Goal: Transaction & Acquisition: Purchase product/service

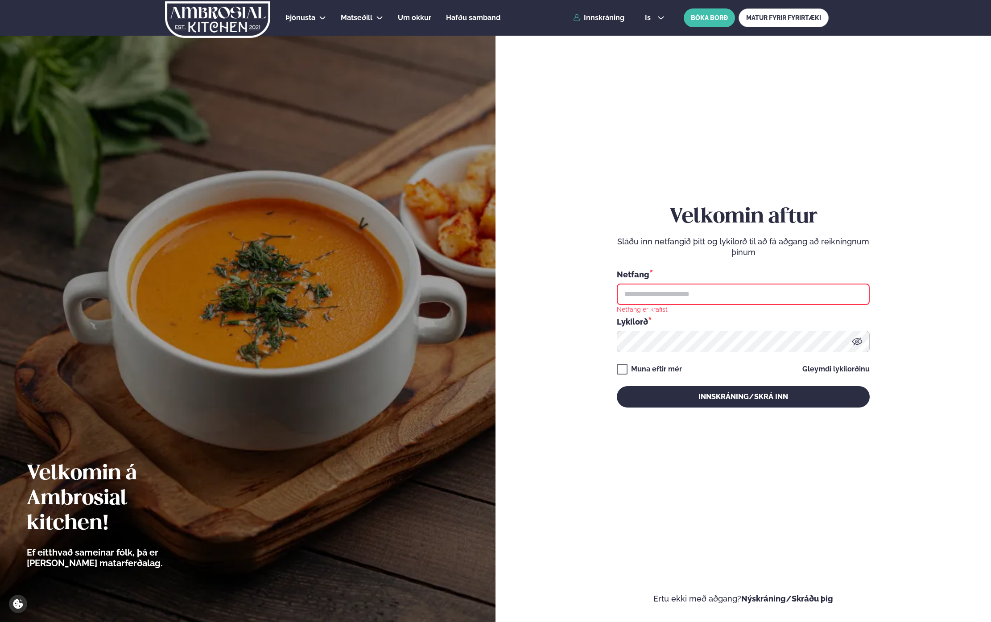
type input "**********"
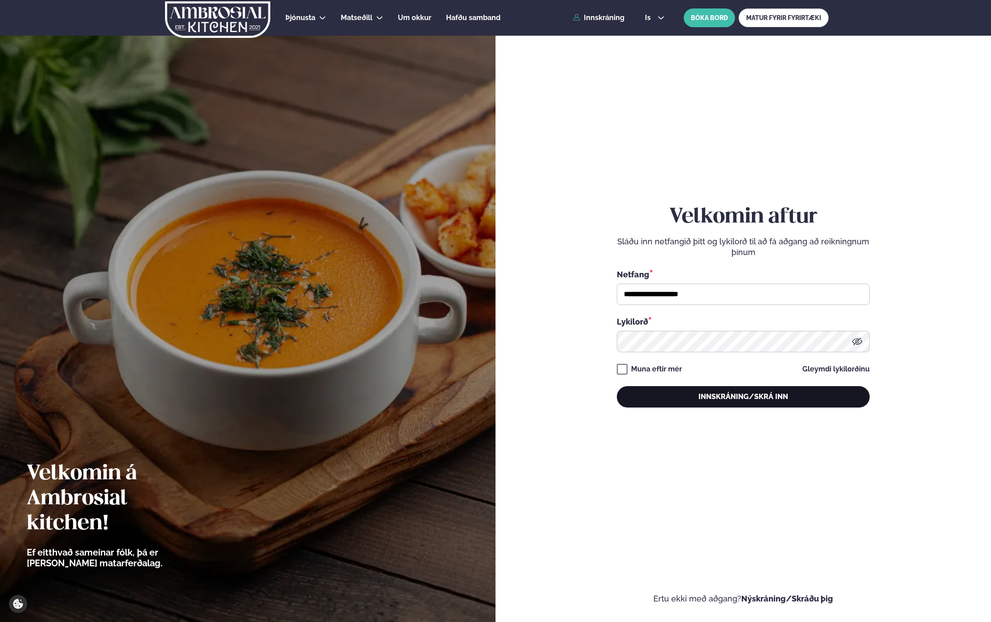
click at [742, 397] on button "Innskráning/Skrá inn" at bounding box center [743, 396] width 253 height 21
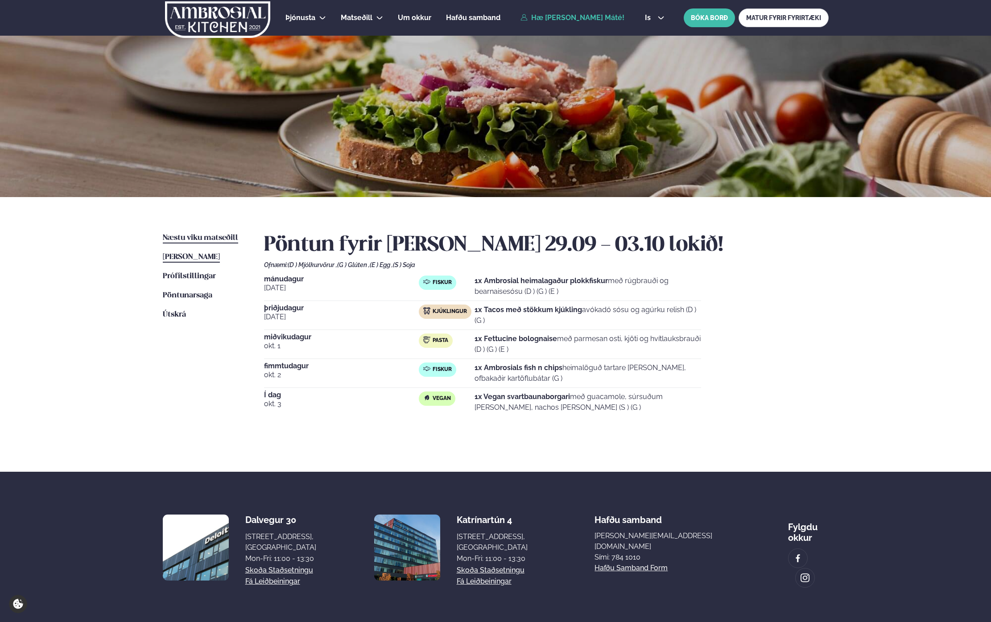
click at [187, 236] on span "Næstu viku matseðill" at bounding box center [200, 238] width 75 height 8
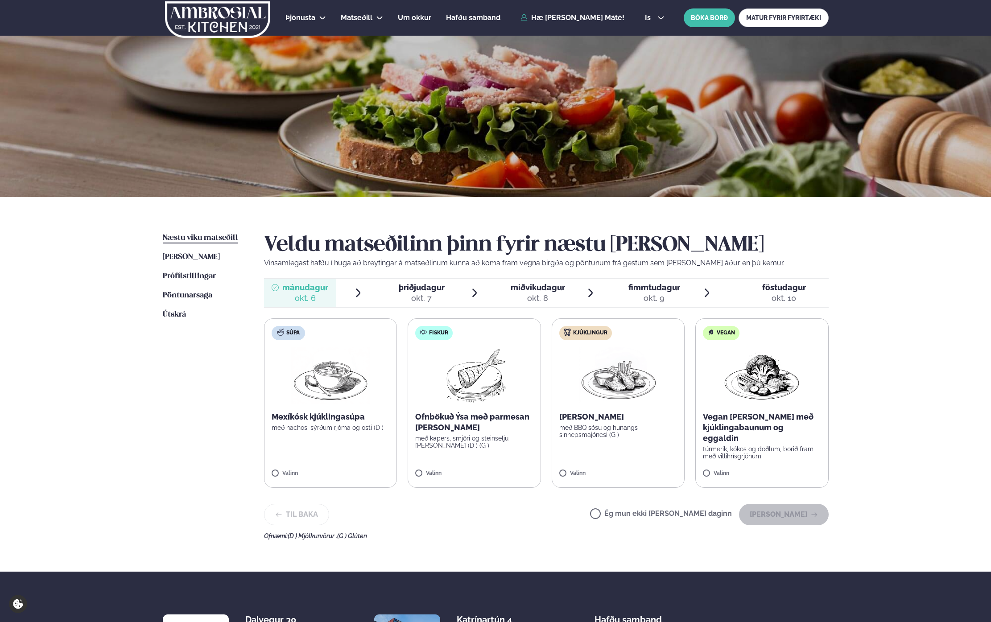
click at [590, 398] on img at bounding box center [618, 376] width 79 height 57
click at [769, 510] on button "[PERSON_NAME]" at bounding box center [784, 514] width 90 height 21
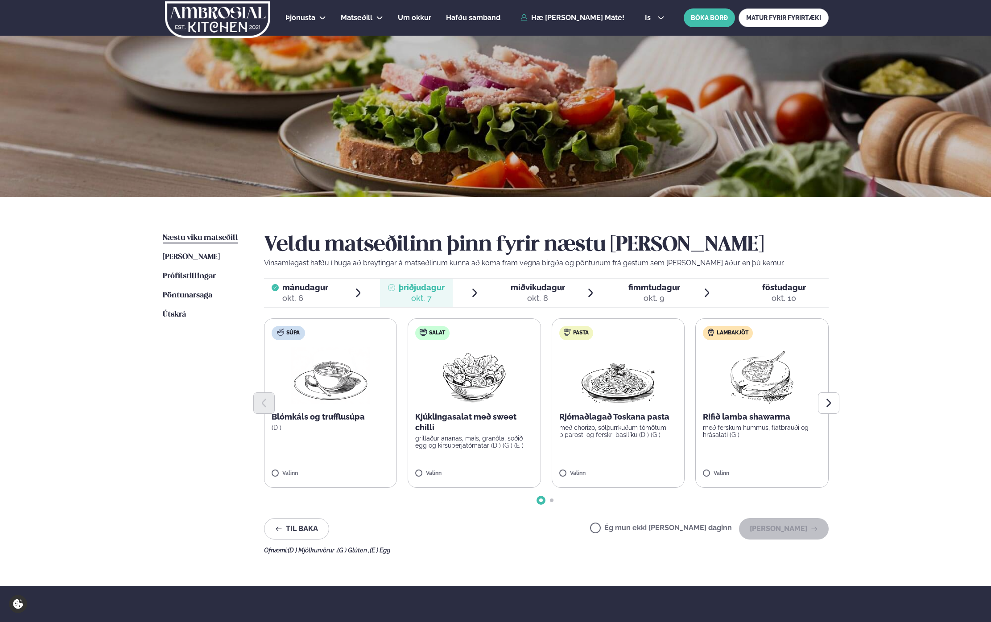
click at [600, 398] on div at bounding box center [546, 403] width 565 height 21
click at [776, 530] on button "[PERSON_NAME]" at bounding box center [784, 528] width 90 height 21
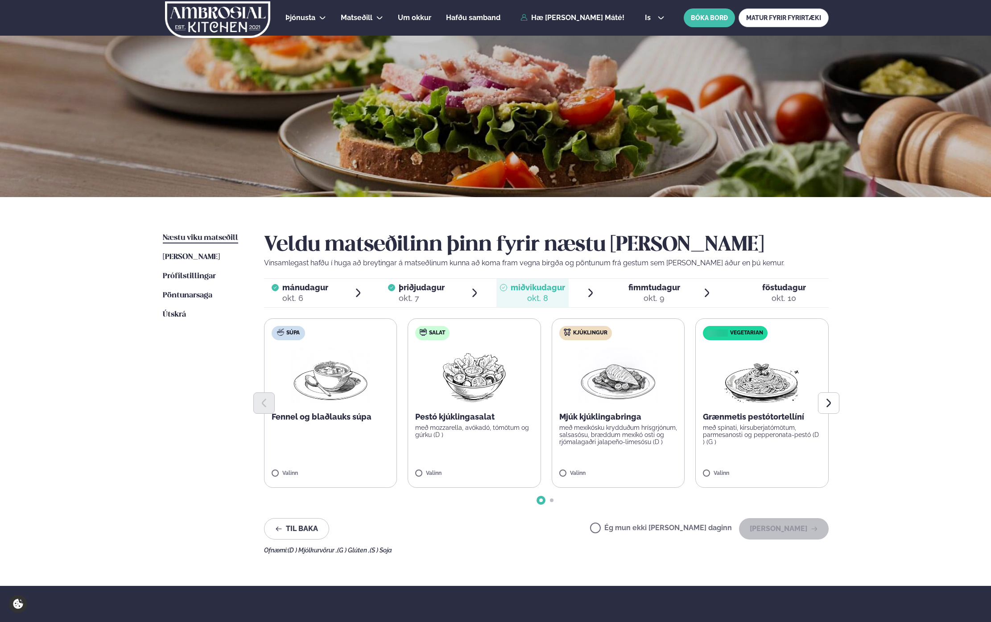
click at [749, 423] on div "Grænmetis pestótortellíní með spínati, kirsuberjatómötum, parmesanosti og peppe…" at bounding box center [762, 429] width 118 height 34
click at [795, 528] on button "[PERSON_NAME]" at bounding box center [784, 528] width 90 height 21
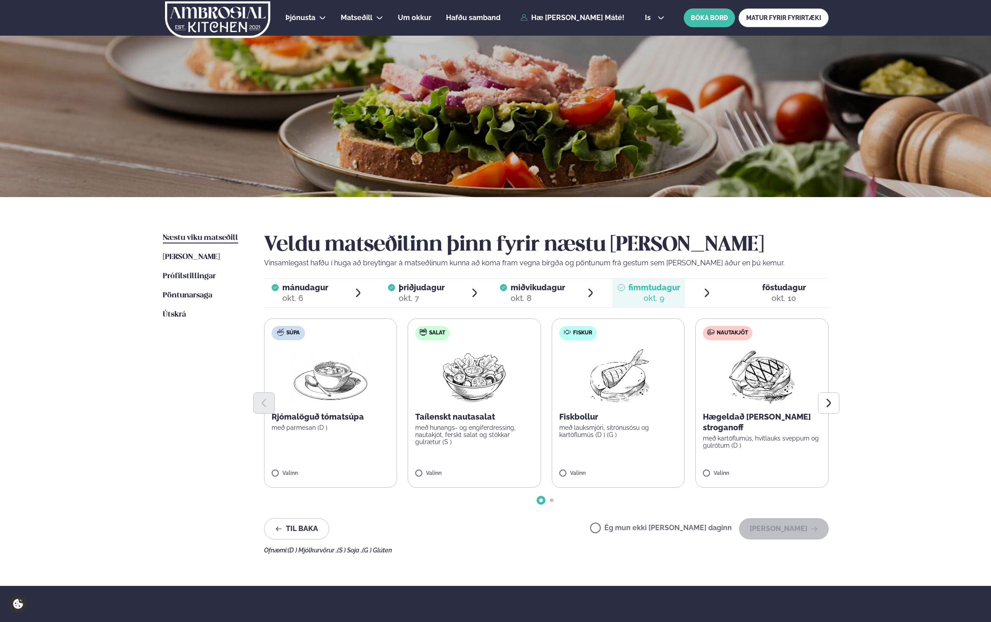
click at [626, 531] on label "Ég mun ekki [PERSON_NAME] daginn" at bounding box center [661, 529] width 142 height 9
click at [790, 534] on button "[PERSON_NAME]" at bounding box center [784, 528] width 90 height 21
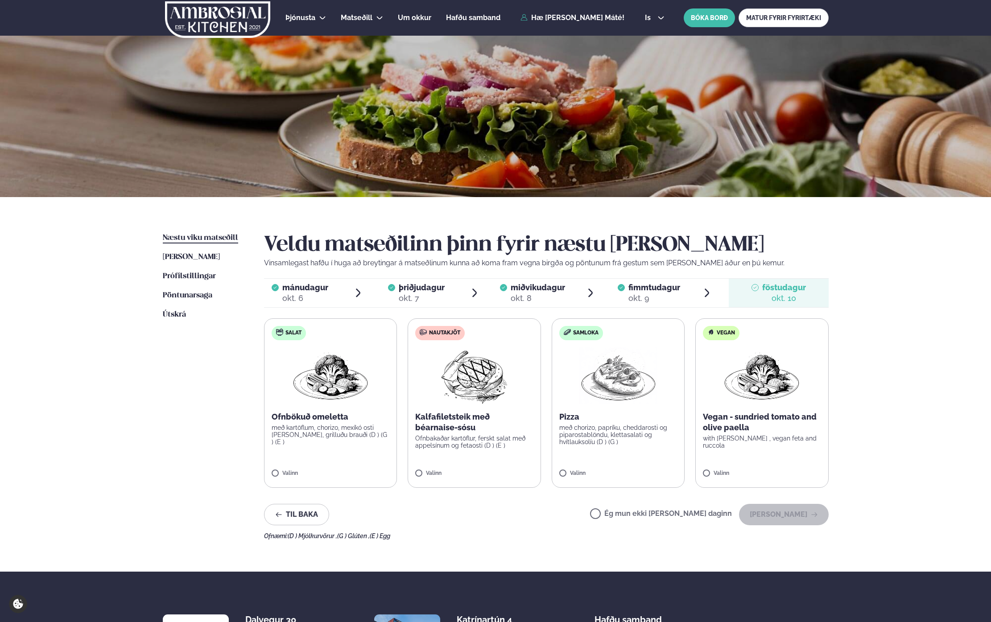
click at [628, 518] on label "Ég mun ekki [PERSON_NAME] daginn" at bounding box center [661, 514] width 142 height 9
click at [803, 519] on button "[PERSON_NAME]" at bounding box center [784, 514] width 90 height 21
